Goal: Obtain resource: Download file/media

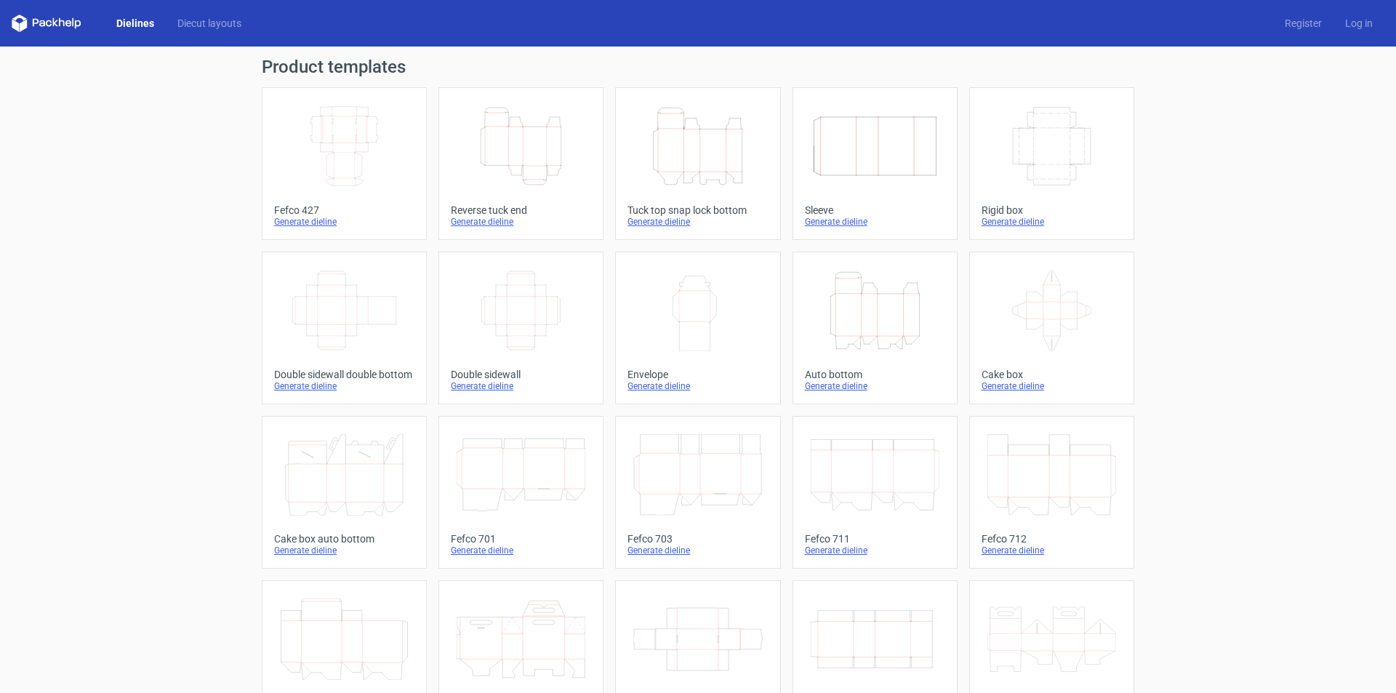
click at [676, 173] on icon "Height Depth Width" at bounding box center [697, 145] width 129 height 81
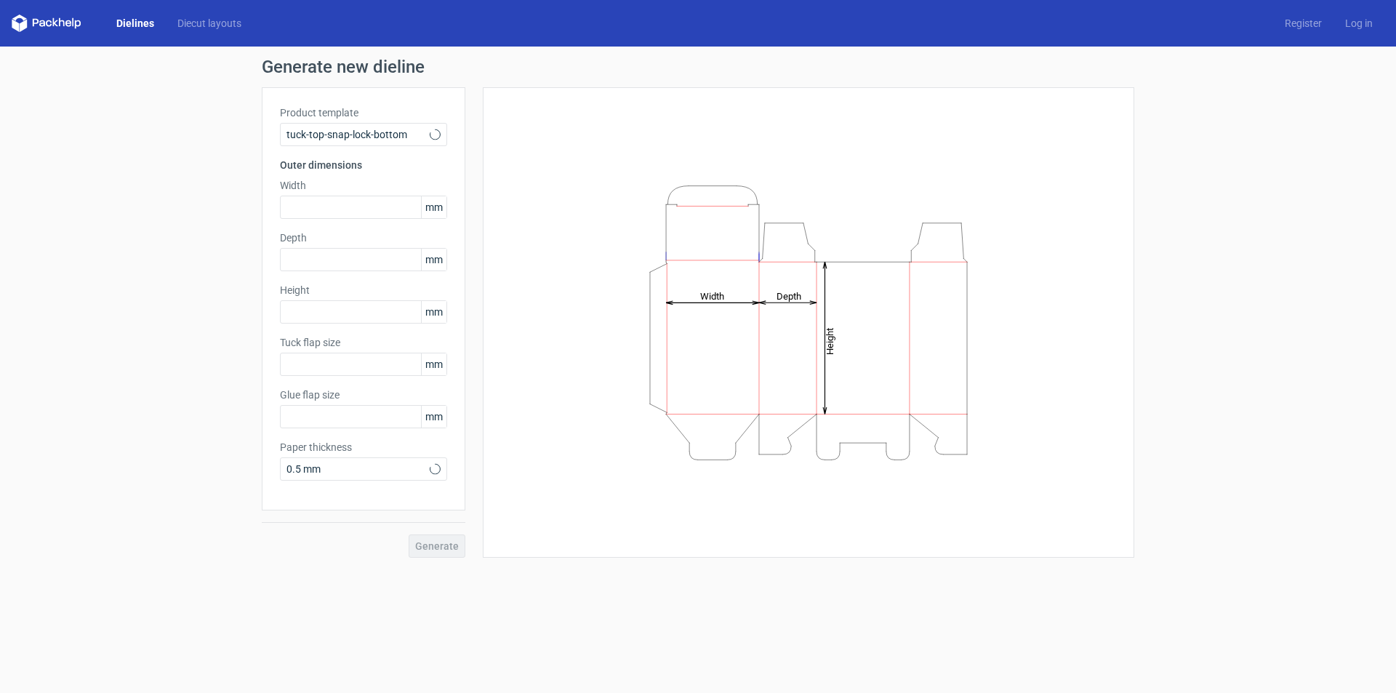
type input "15"
type input "10"
click at [297, 215] on input "text" at bounding box center [363, 207] width 167 height 23
type input "180"
type input "100"
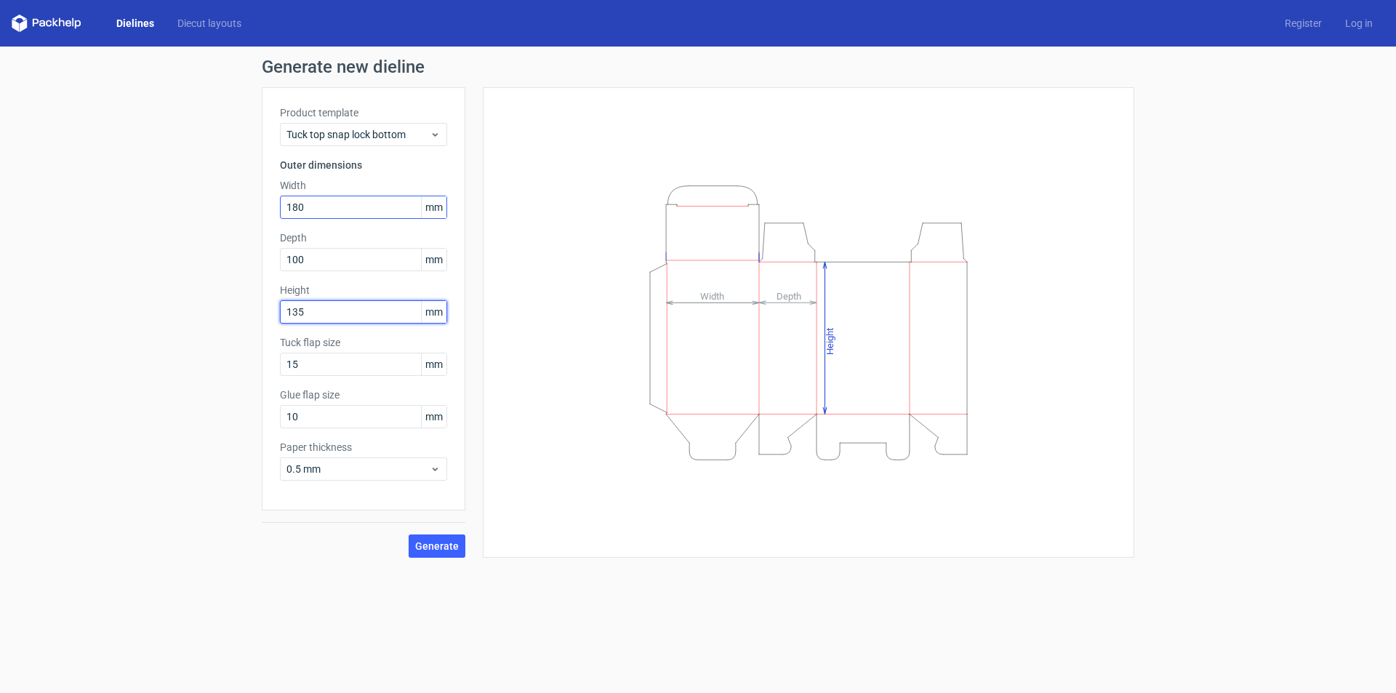
type input "135"
click at [441, 544] on span "Generate" at bounding box center [437, 546] width 44 height 10
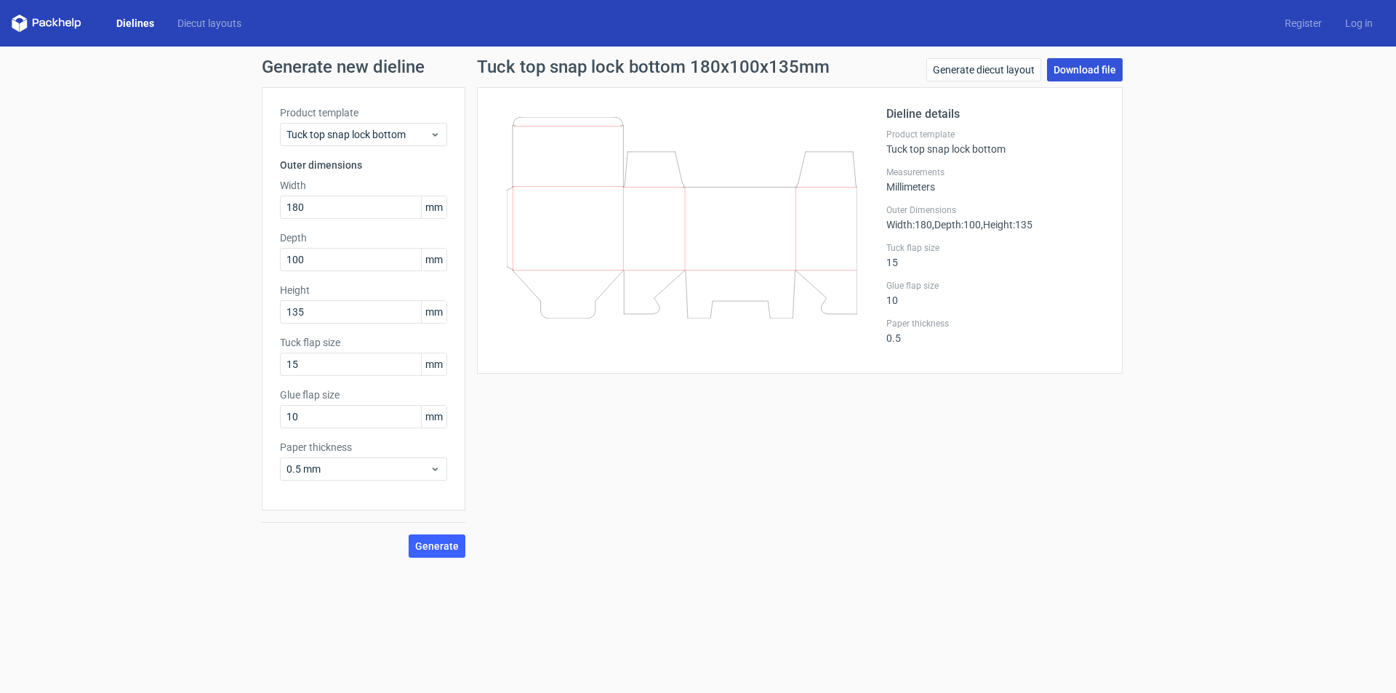
click at [1077, 72] on link "Download file" at bounding box center [1085, 69] width 76 height 23
